Goal: Navigation & Orientation: Find specific page/section

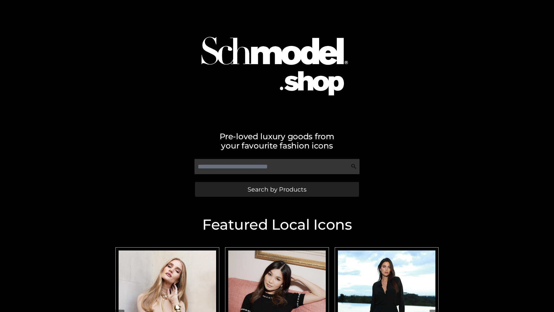
click at [277, 189] on span "Search by Products" at bounding box center [277, 189] width 59 height 6
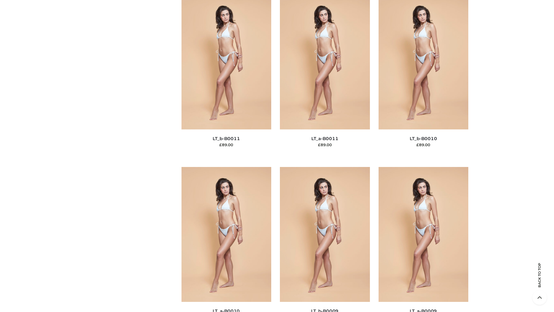
scroll to position [2593, 0]
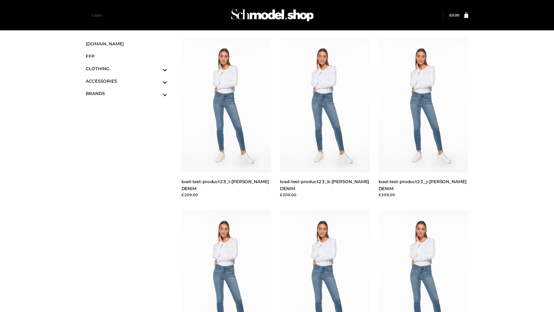
scroll to position [506, 0]
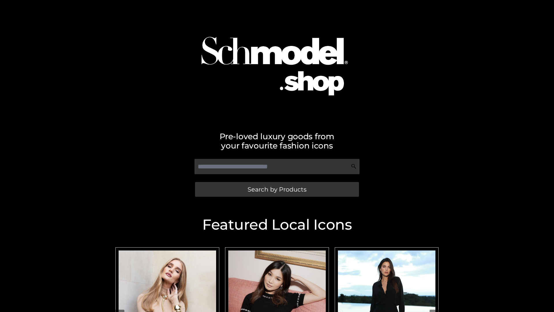
click at [277, 189] on span "Search by Products" at bounding box center [277, 189] width 59 height 6
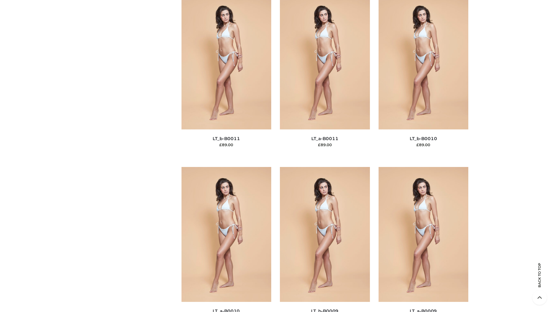
scroll to position [2593, 0]
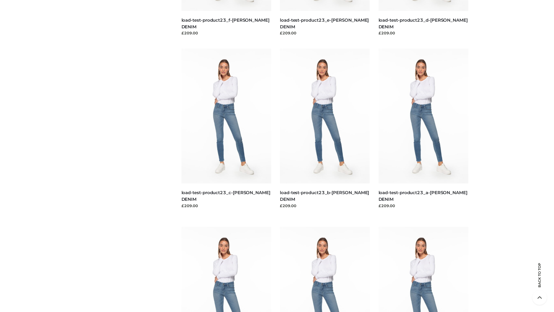
scroll to position [506, 0]
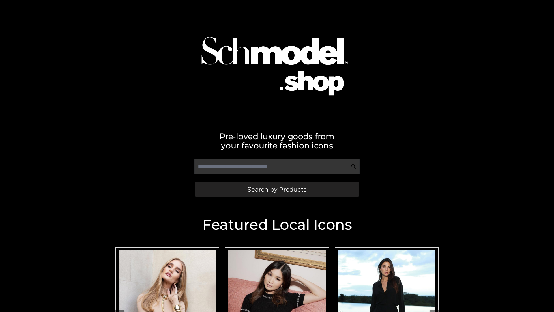
click at [277, 189] on span "Search by Products" at bounding box center [277, 189] width 59 height 6
